Goal: Information Seeking & Learning: Learn about a topic

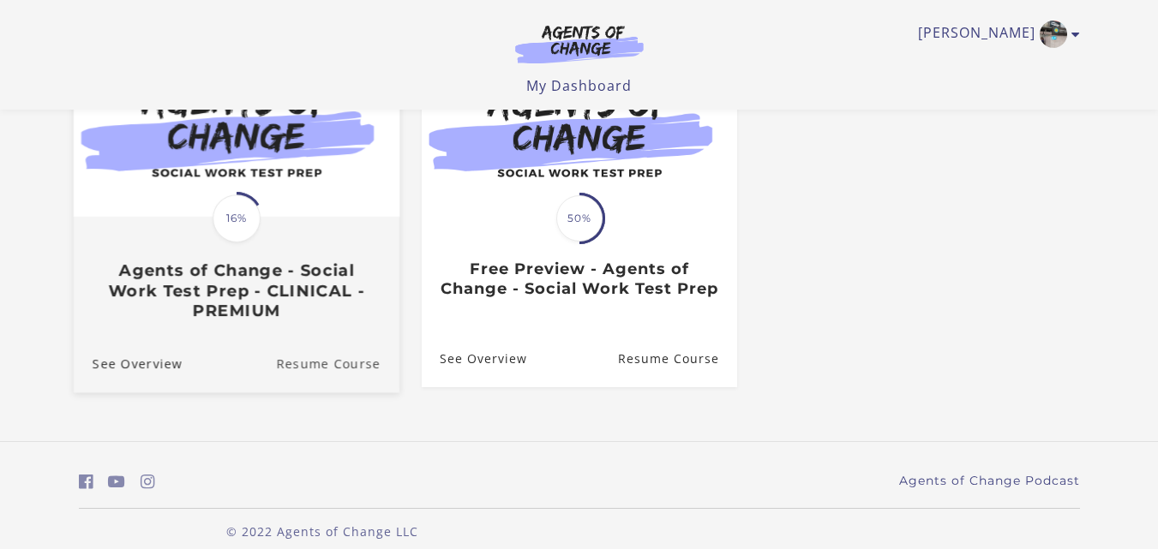
scroll to position [215, 0]
click at [304, 374] on link "Resume Course" at bounding box center [337, 361] width 123 height 57
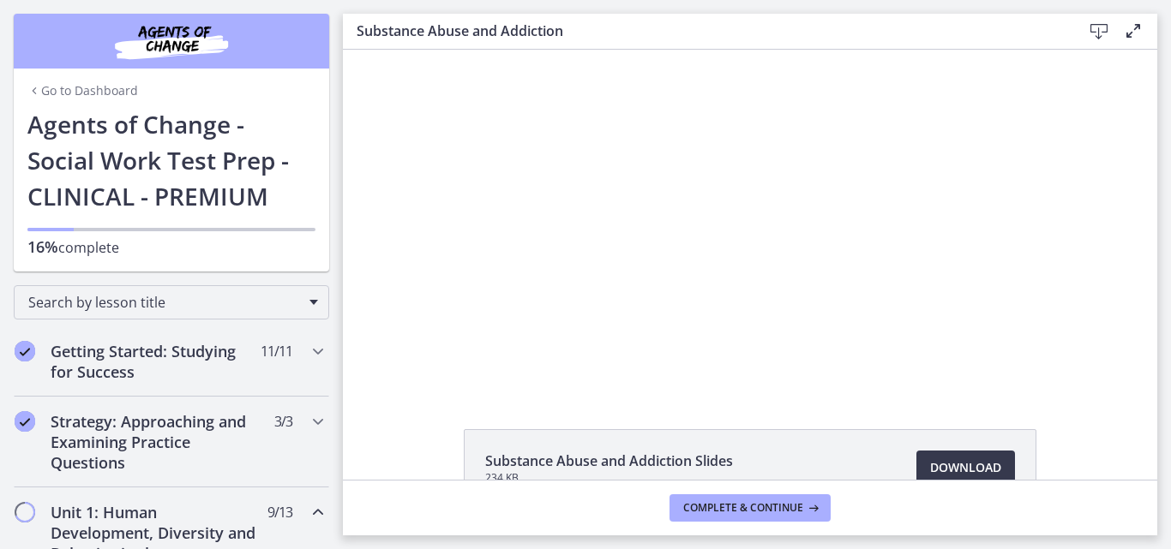
scroll to position [109, 0]
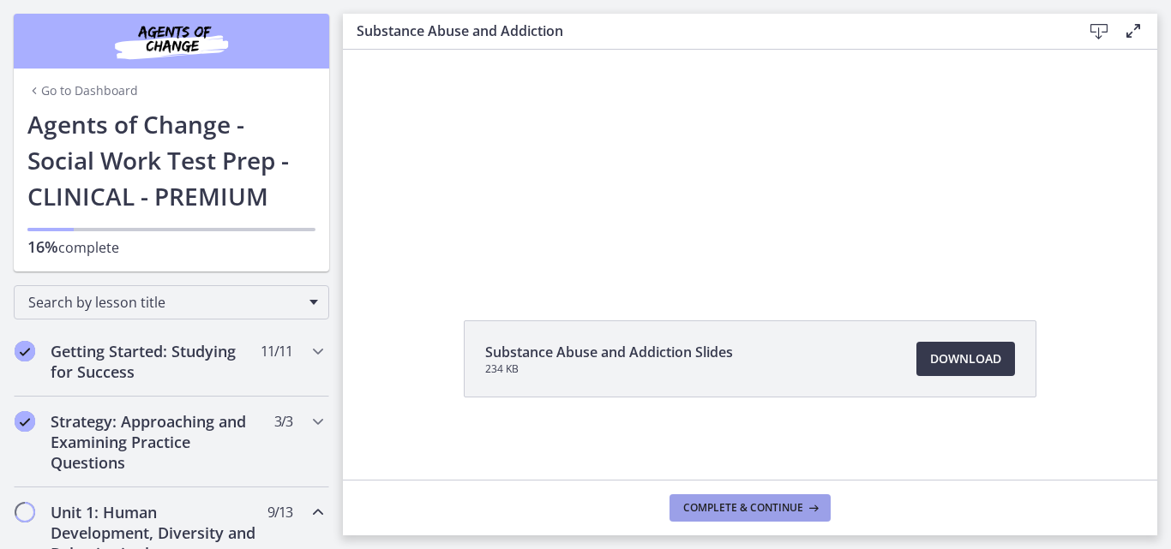
click at [733, 505] on span "Complete & continue" at bounding box center [743, 508] width 120 height 14
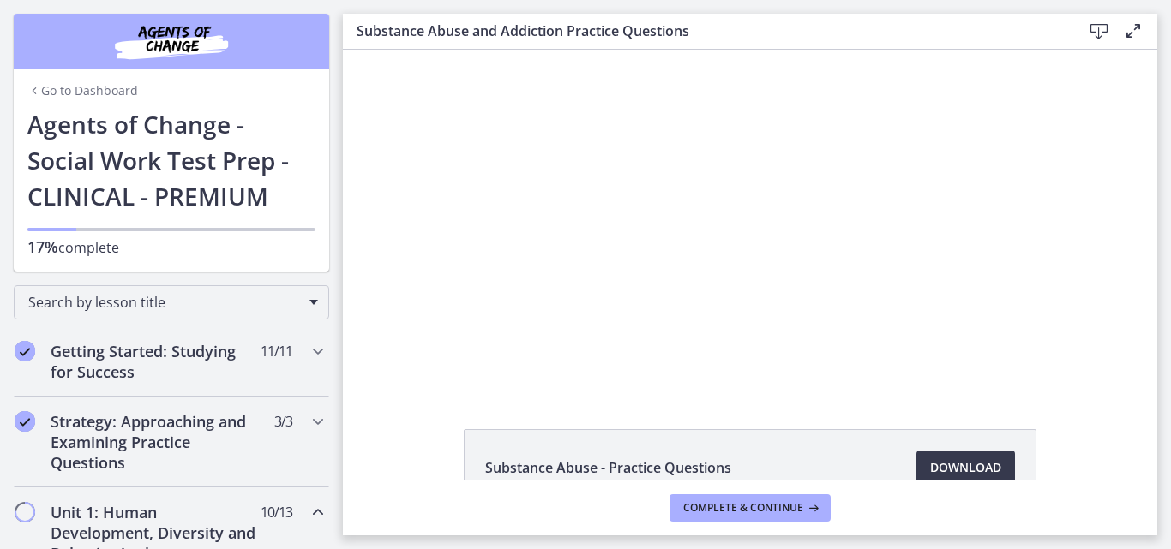
scroll to position [109, 0]
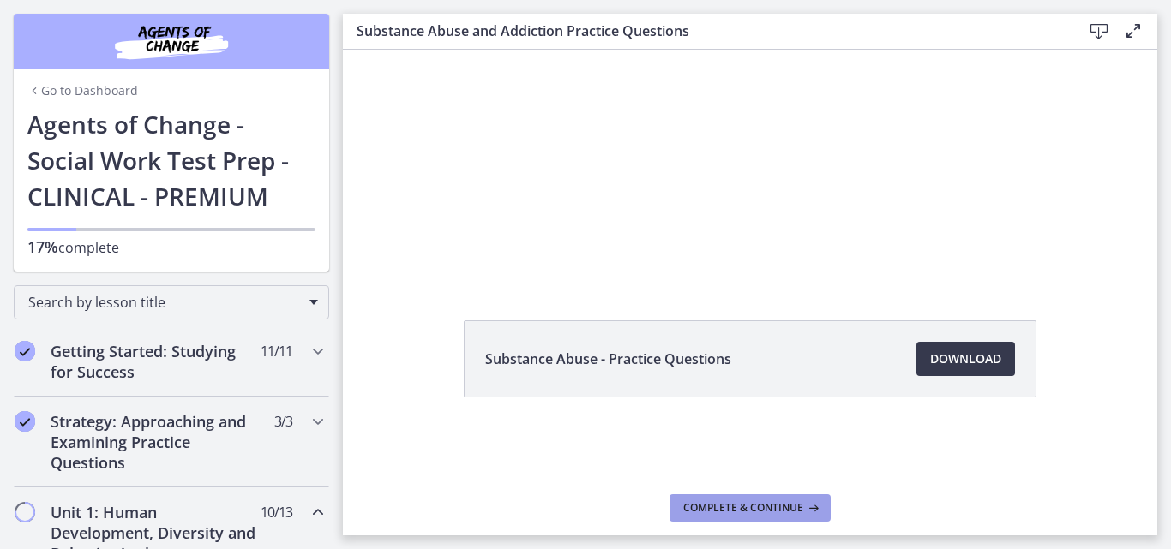
click at [755, 508] on span "Complete & continue" at bounding box center [743, 508] width 120 height 14
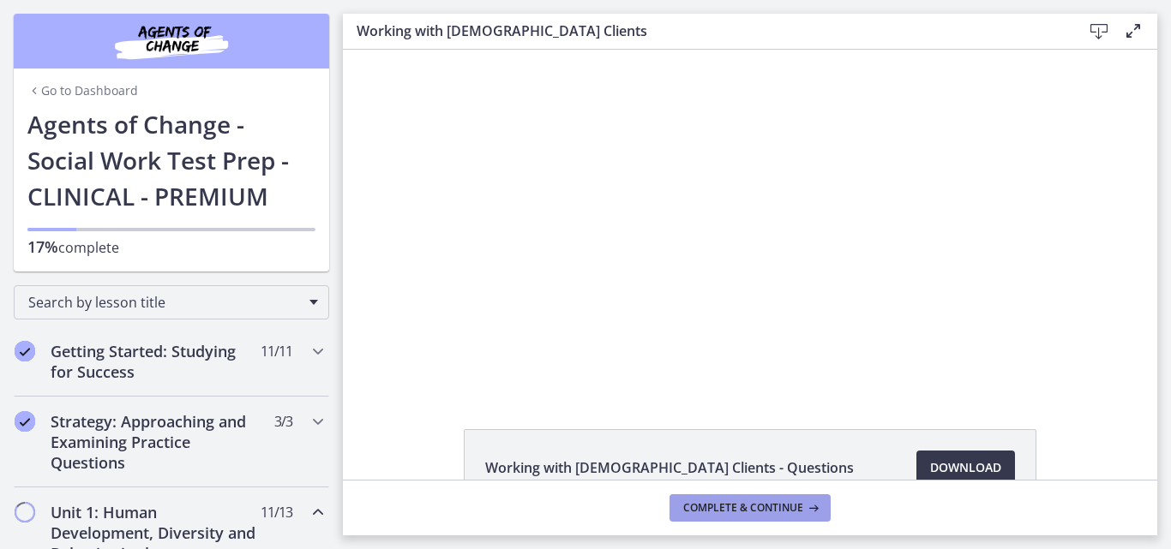
click at [755, 508] on span "Complete & continue" at bounding box center [743, 508] width 120 height 14
click at [734, 510] on span "Complete & continue" at bounding box center [743, 508] width 120 height 14
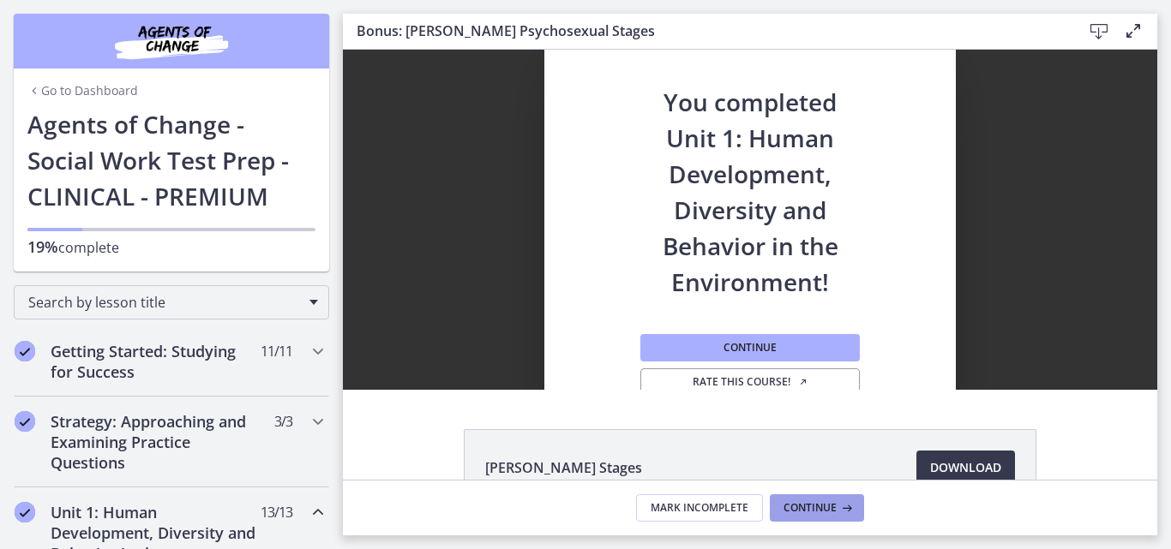
click at [798, 508] on span "Continue" at bounding box center [809, 508] width 53 height 14
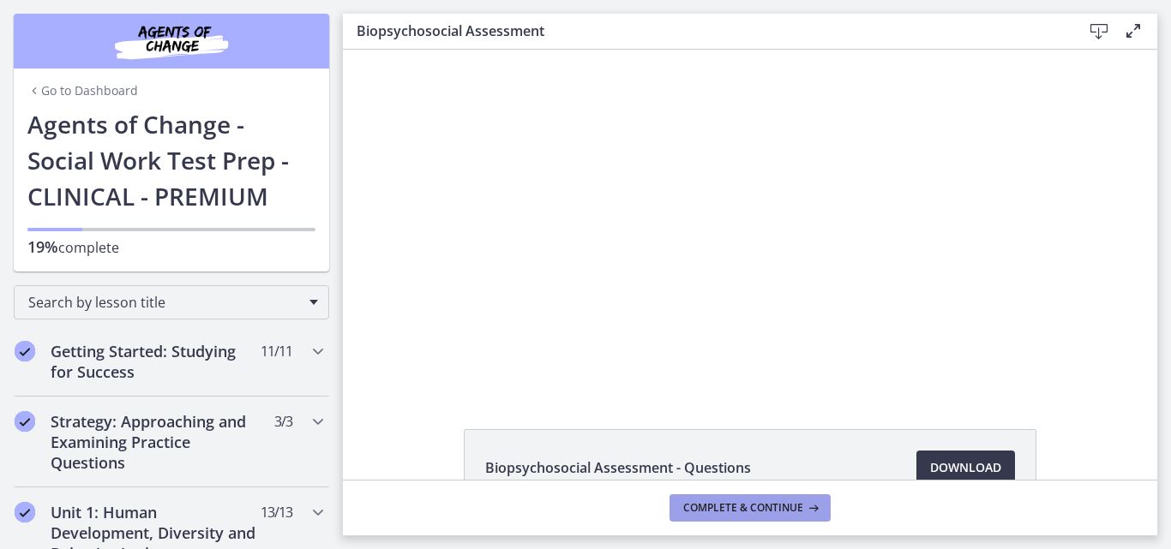
click at [798, 508] on span "Complete & continue" at bounding box center [743, 508] width 120 height 14
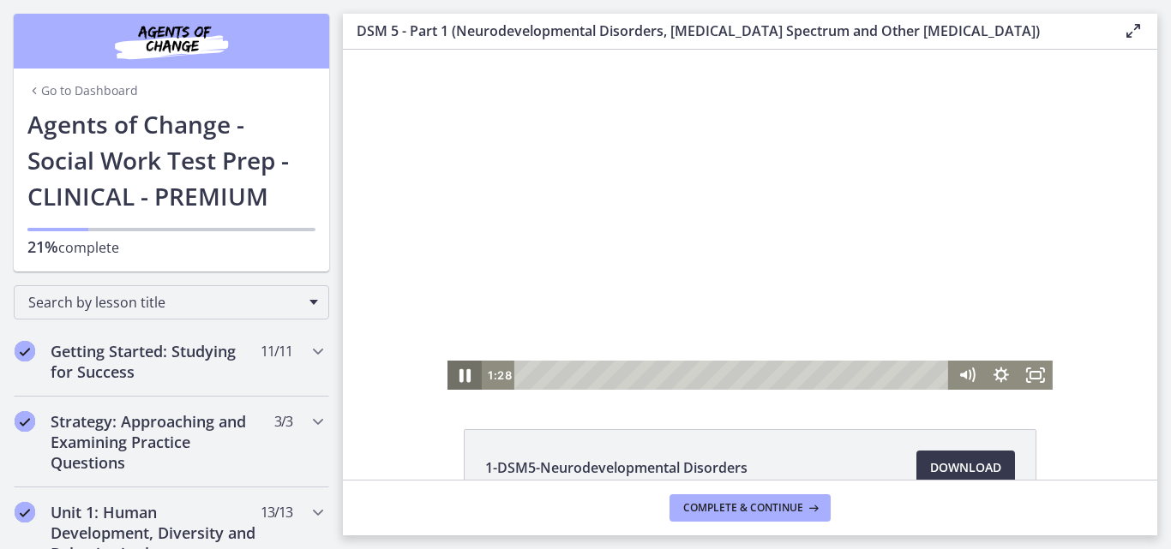
click at [458, 375] on icon "Pause" at bounding box center [464, 375] width 41 height 35
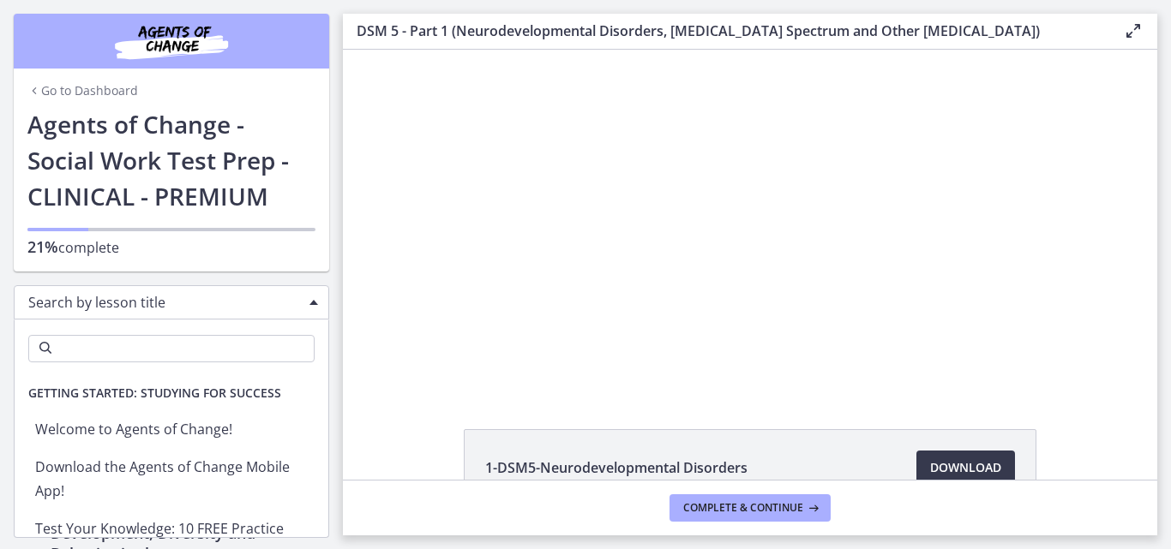
click at [81, 309] on span "Search by lesson title" at bounding box center [164, 302] width 273 height 19
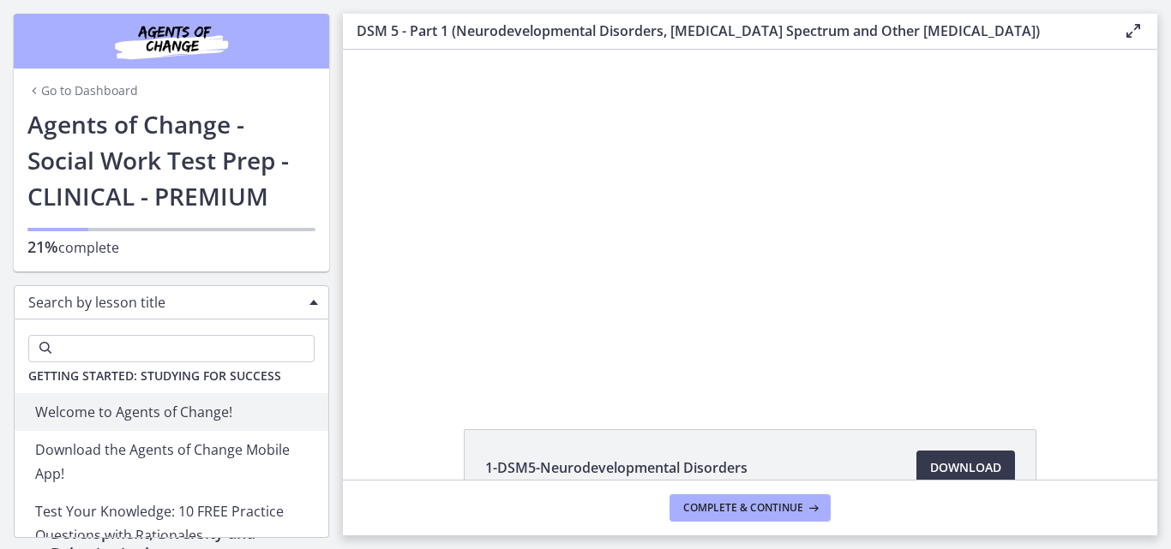
scroll to position [18, 0]
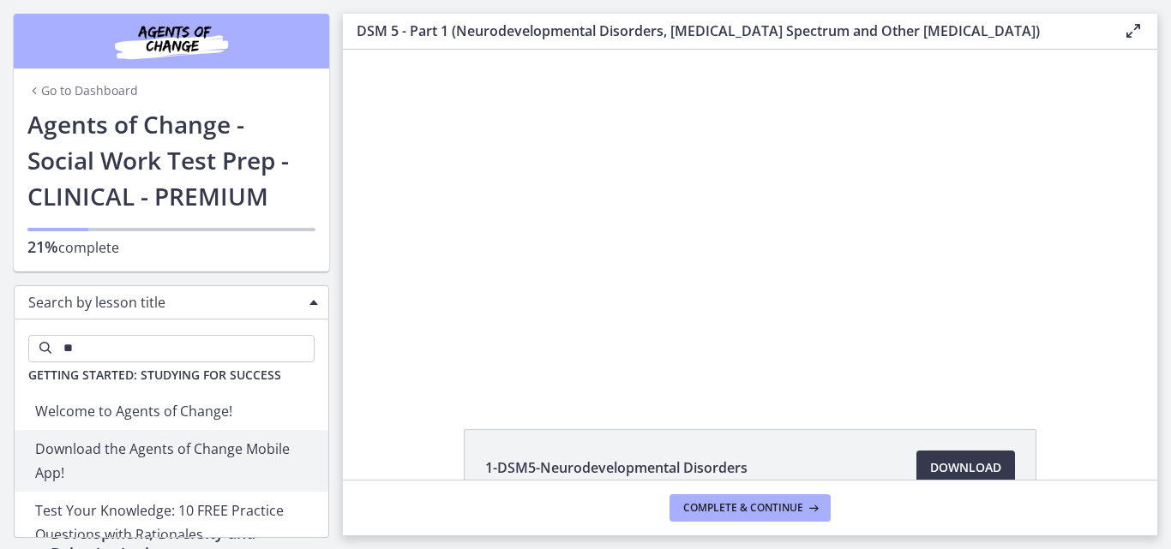
type input "***"
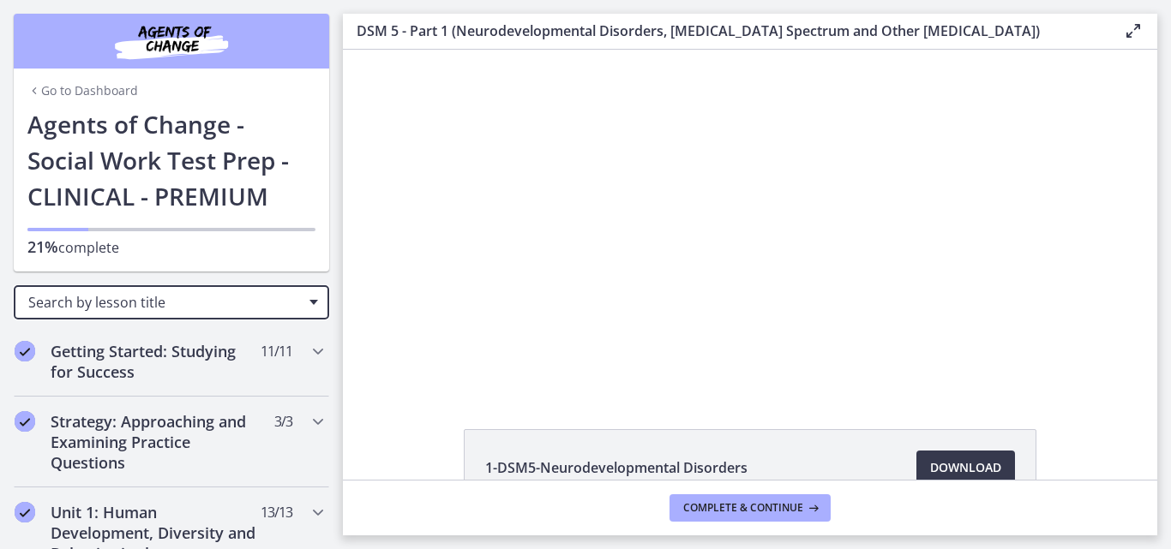
click at [135, 306] on span "Search by lesson title" at bounding box center [164, 302] width 273 height 19
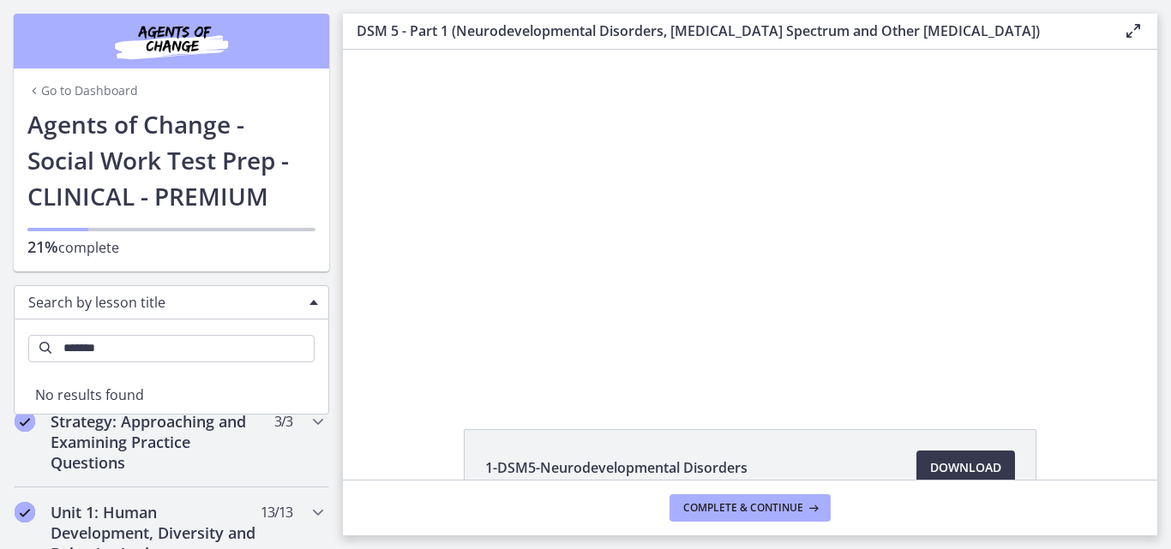
type input "********"
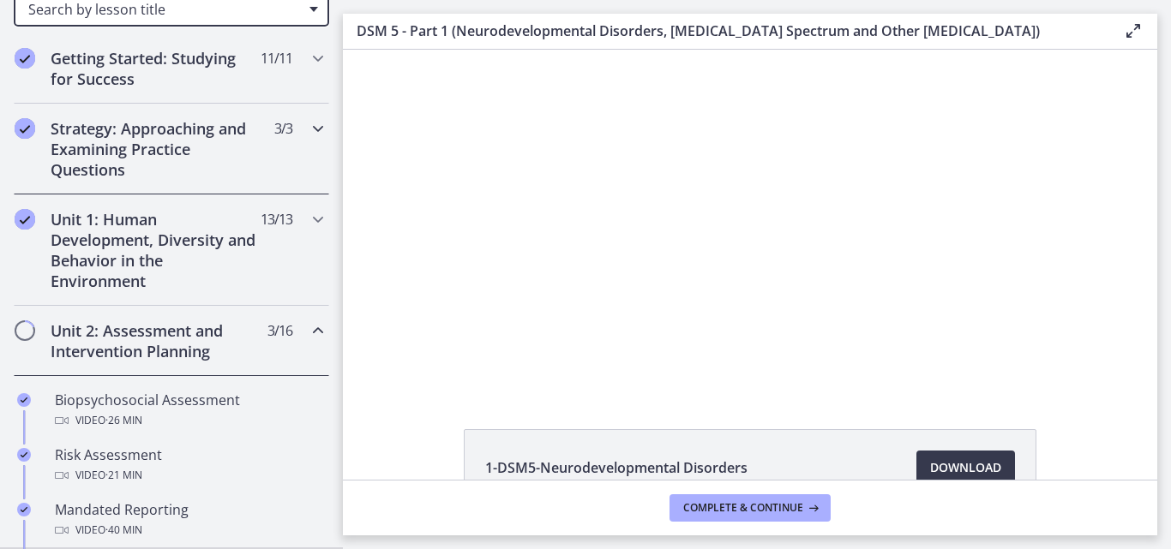
scroll to position [0, 0]
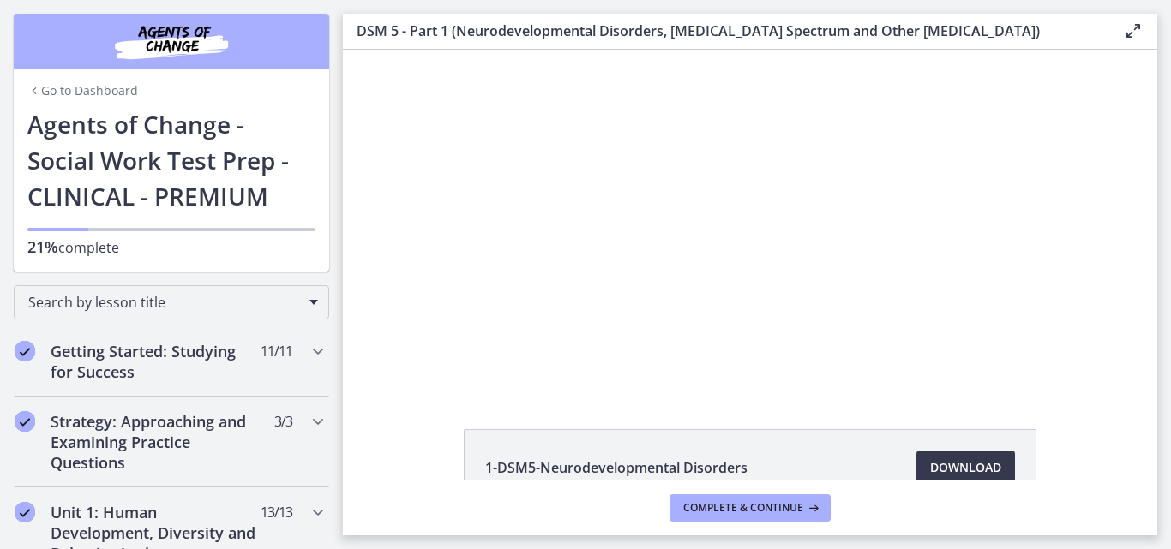
click at [70, 89] on link "Go to Dashboard" at bounding box center [82, 90] width 111 height 17
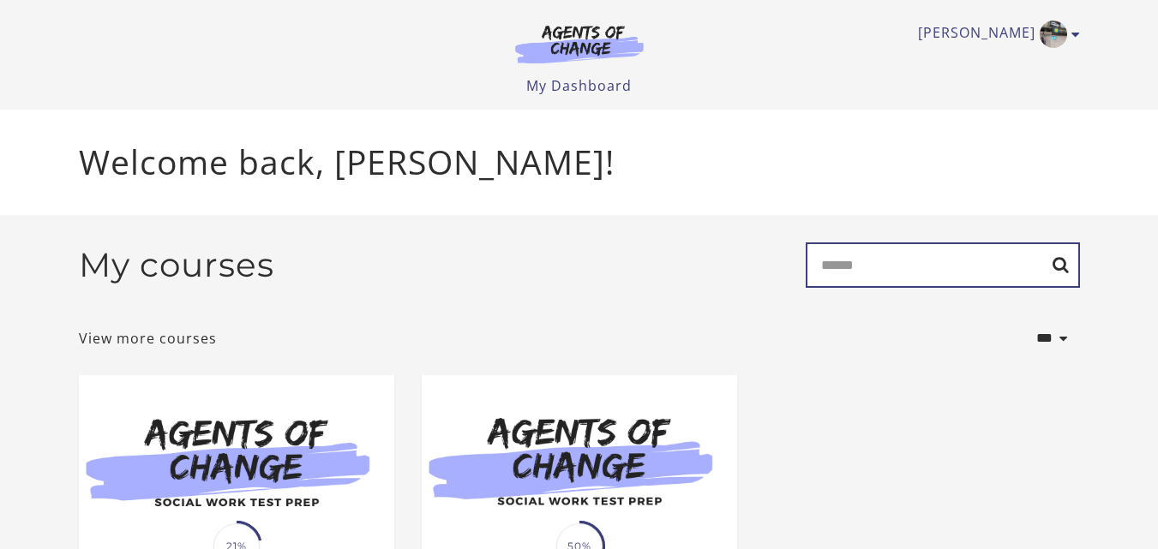
click at [885, 271] on input "Search" at bounding box center [943, 265] width 274 height 45
type input "***"
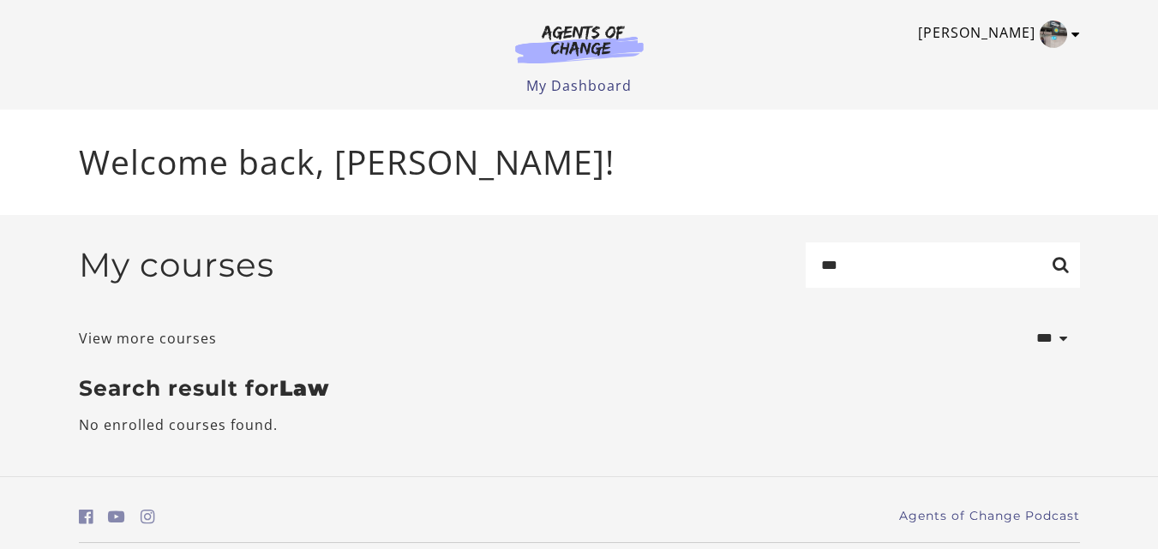
click at [1077, 29] on icon "Toggle menu" at bounding box center [1075, 34] width 9 height 14
click at [966, 89] on link "Support" at bounding box center [1008, 91] width 151 height 29
click at [972, 89] on link "Support" at bounding box center [1008, 91] width 151 height 29
click at [960, 95] on link "Support" at bounding box center [1008, 91] width 151 height 29
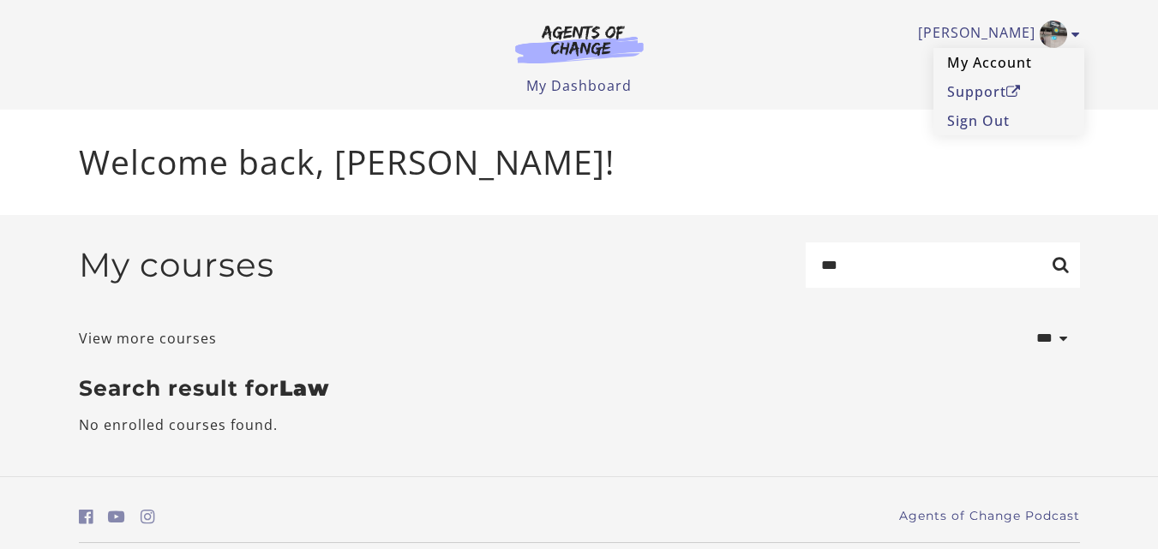
click at [972, 61] on link "My Account" at bounding box center [1008, 62] width 151 height 29
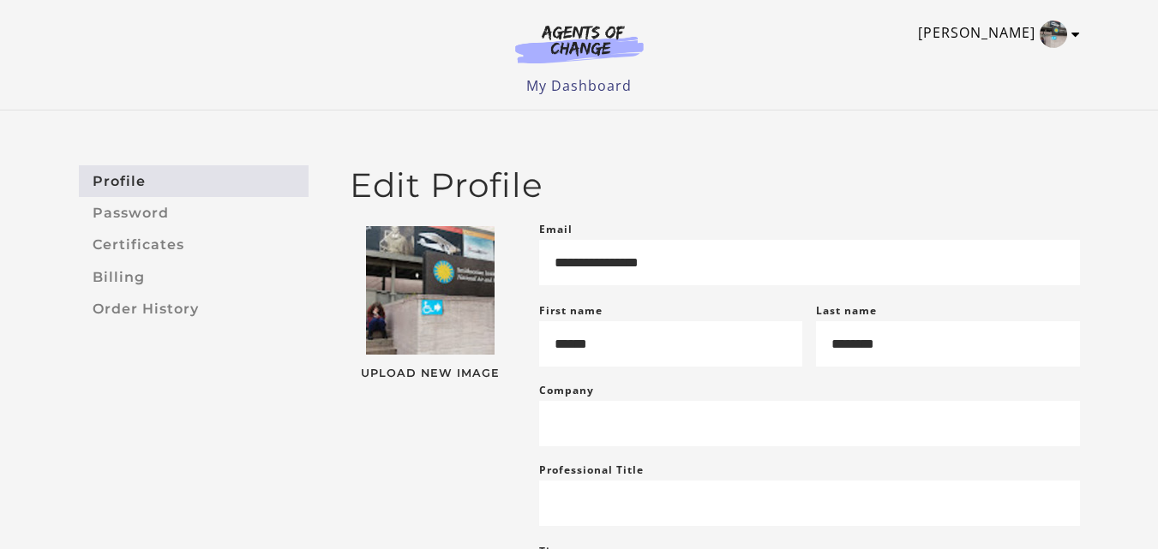
click at [1070, 33] on link "[PERSON_NAME]" at bounding box center [994, 34] width 153 height 27
click at [975, 94] on link "Support" at bounding box center [1008, 91] width 151 height 29
click at [993, 89] on link "Support" at bounding box center [1008, 91] width 151 height 29
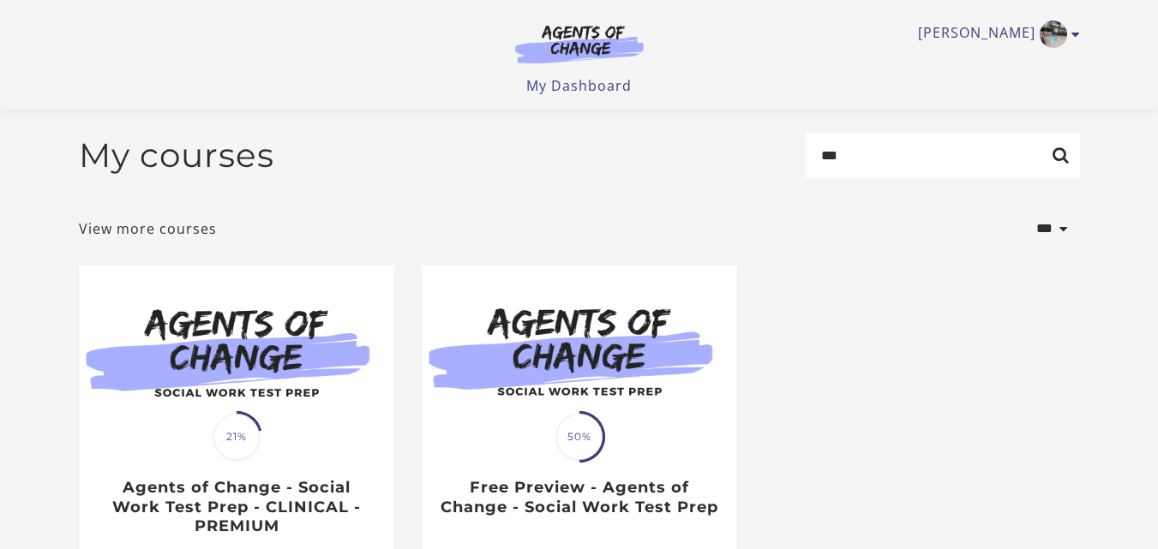
scroll to position [240, 0]
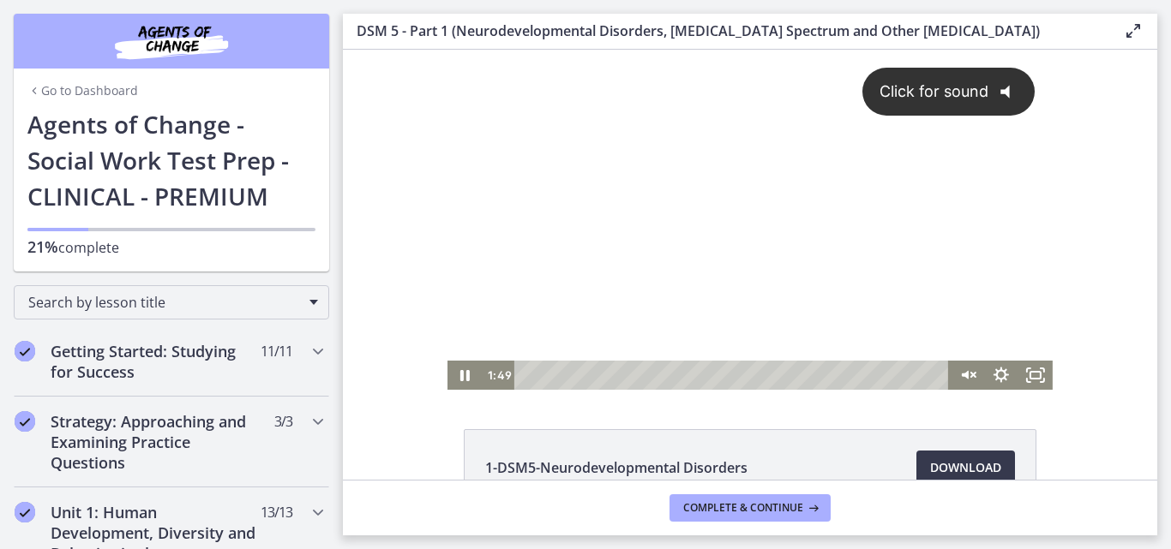
click at [724, 242] on div "Click for sound @keyframes VOLUME_SMALL_WAVE_FLASH { 0% { opacity: 0; } 33% { o…" at bounding box center [749, 205] width 605 height 311
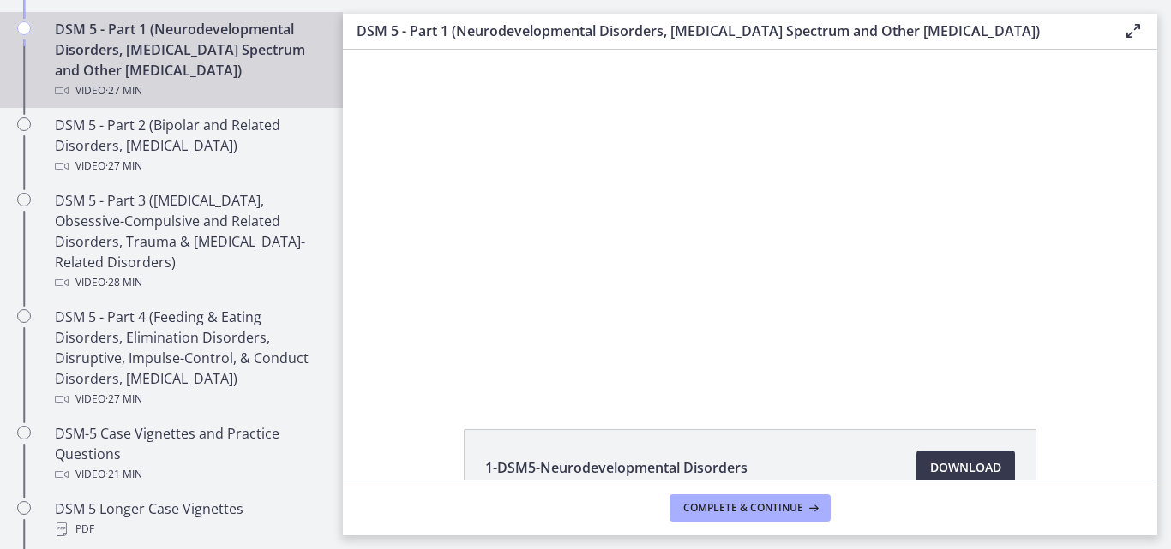
scroll to position [832, 0]
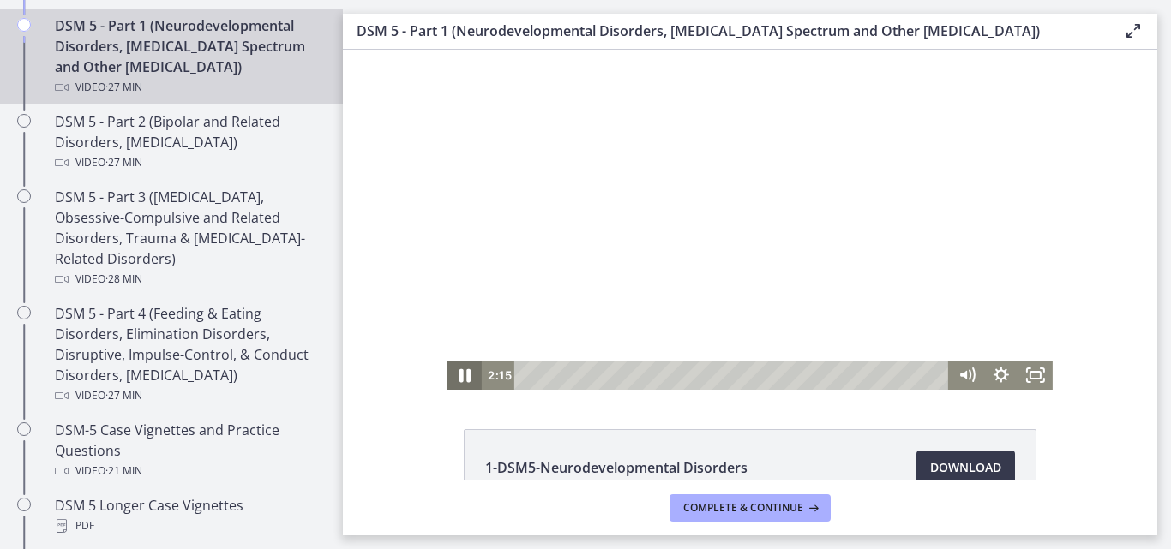
click at [458, 377] on icon "Pause" at bounding box center [464, 375] width 41 height 35
